Goal: Information Seeking & Learning: Compare options

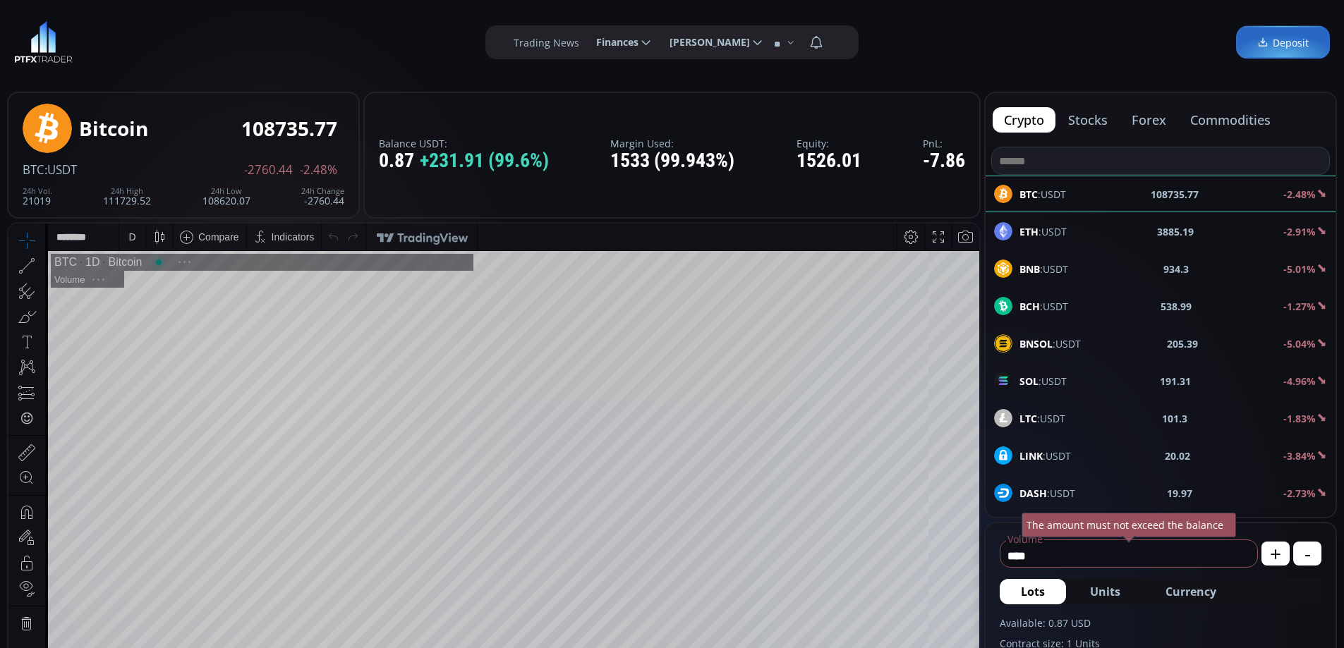
scroll to position [196, 0]
click at [1155, 121] on button "forex" at bounding box center [1148, 119] width 57 height 25
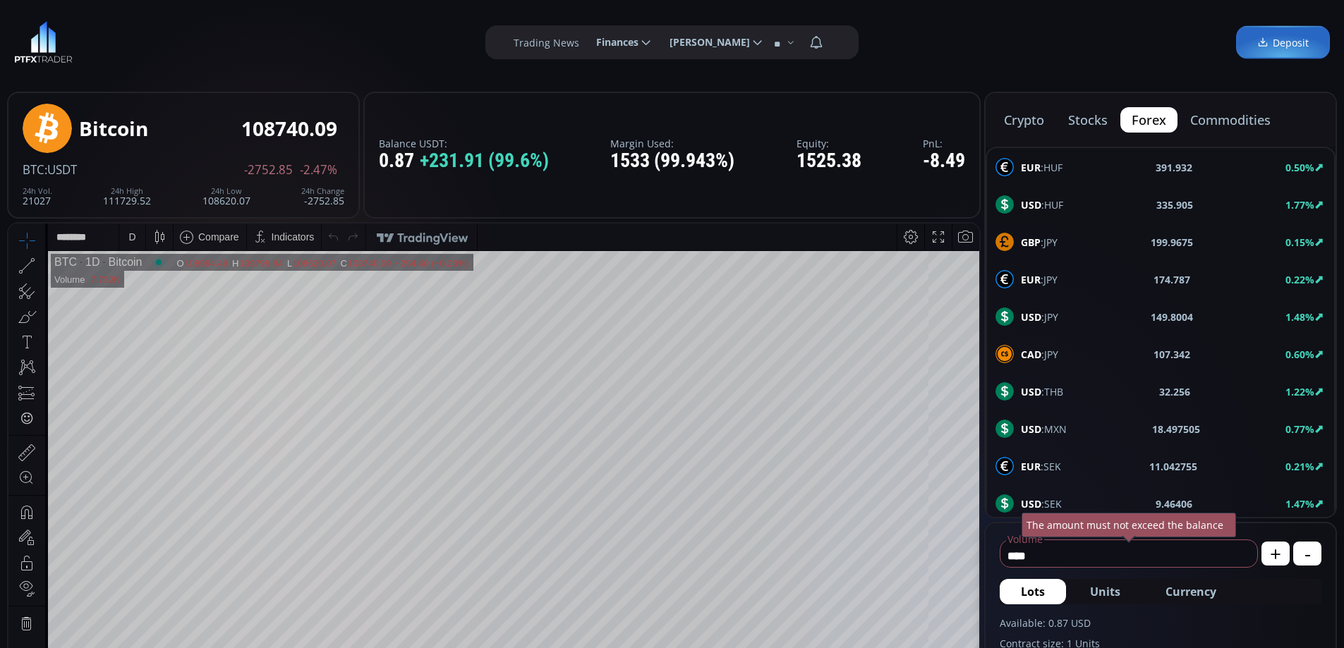
click at [1226, 123] on button "commodities" at bounding box center [1230, 119] width 103 height 25
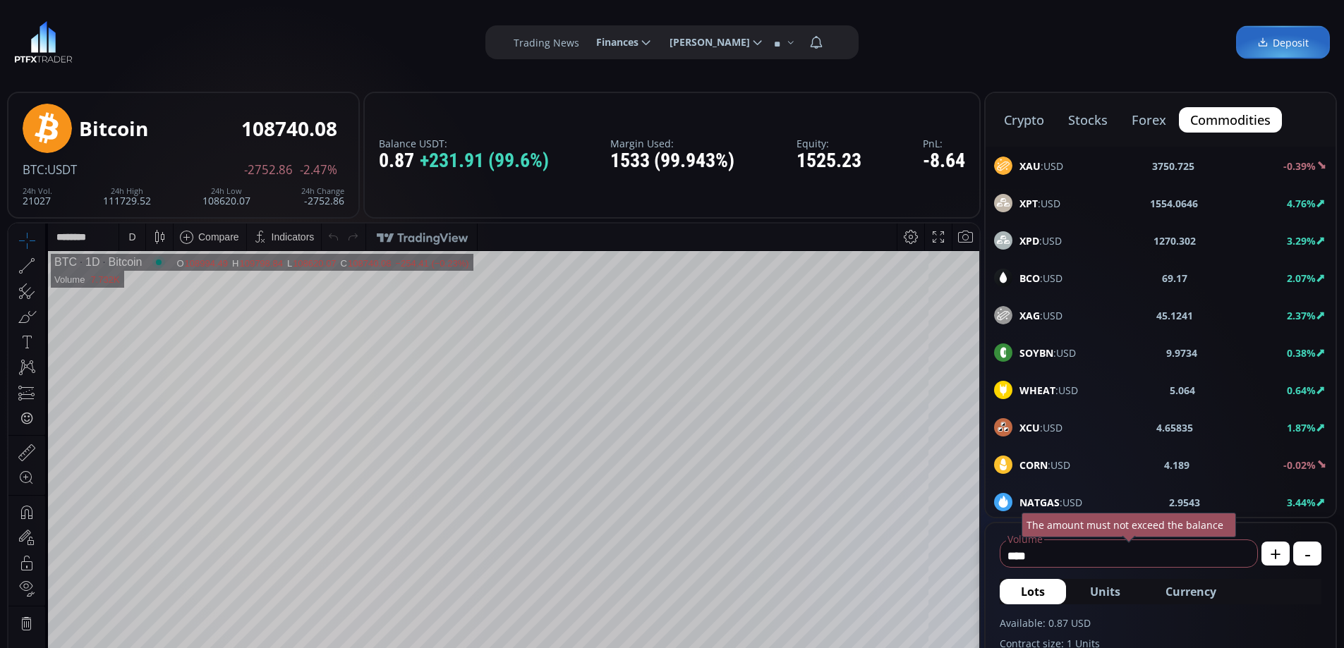
click at [1047, 200] on span "XPT :USD" at bounding box center [1039, 203] width 41 height 15
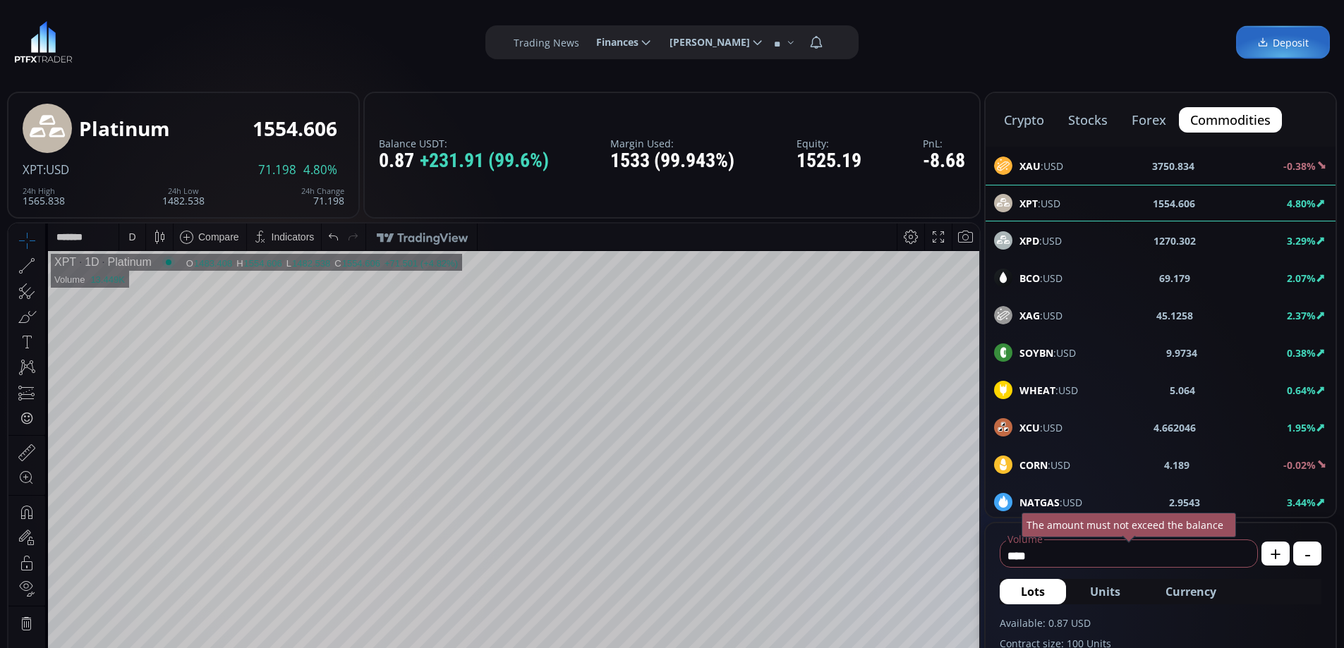
click at [1042, 233] on span "XPD :USD" at bounding box center [1040, 240] width 42 height 15
click at [1037, 169] on b "XAU" at bounding box center [1029, 165] width 21 height 13
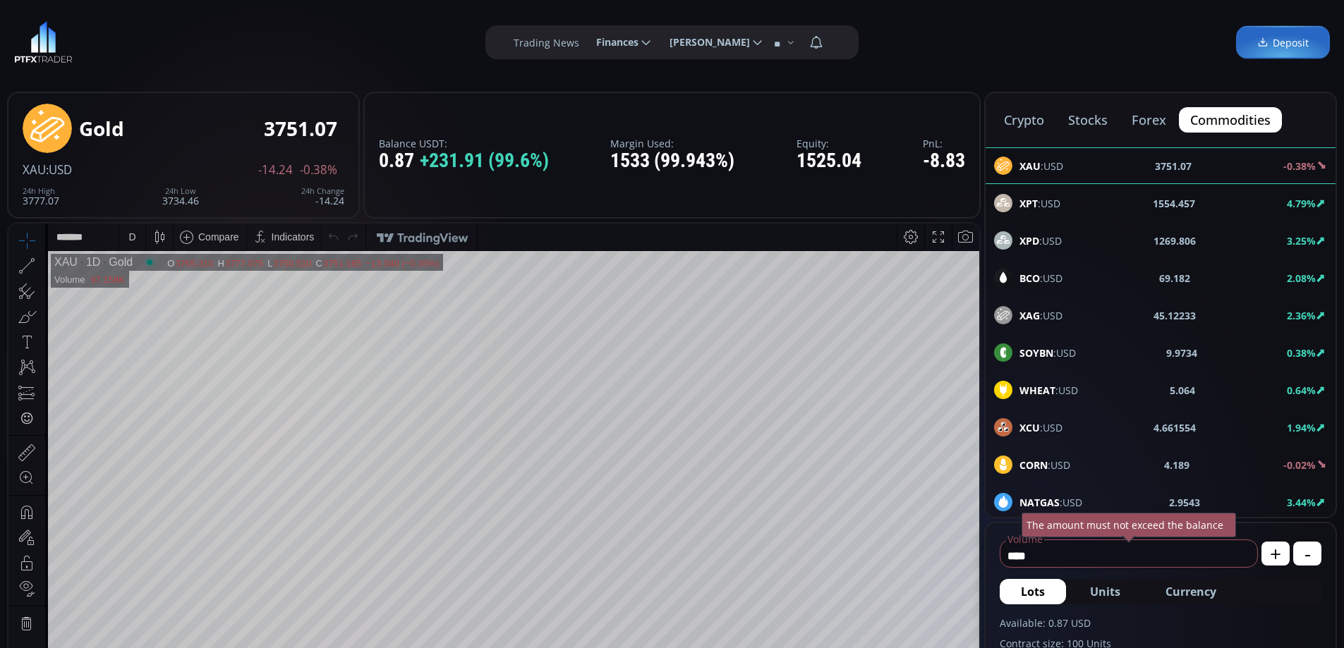
click at [1052, 207] on span "XPT :USD" at bounding box center [1039, 203] width 41 height 15
